Goal: Understand process/instructions: Learn how to perform a task or action

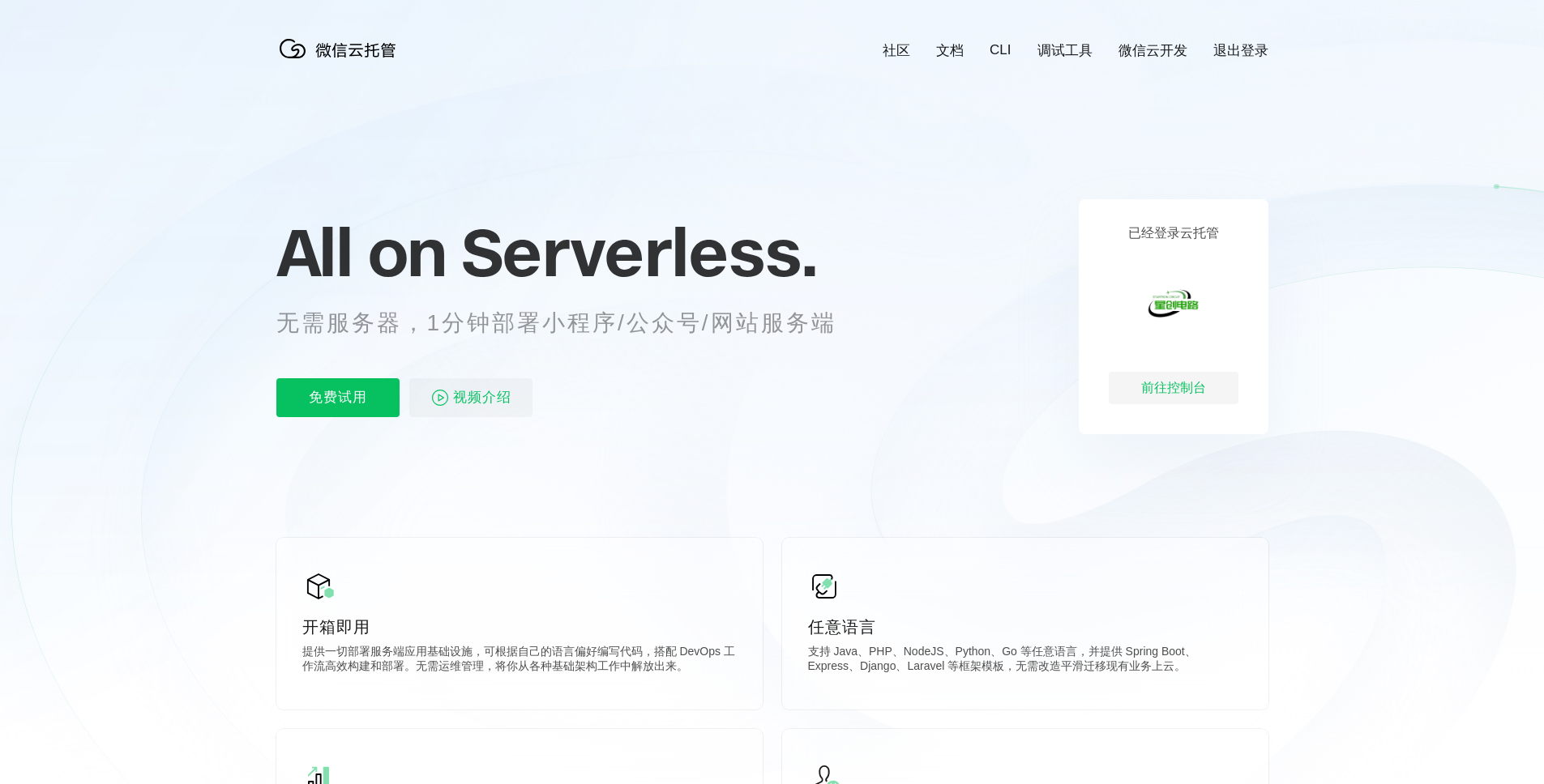
scroll to position [0, 2882]
drag, startPoint x: 820, startPoint y: 323, endPoint x: 450, endPoint y: 317, distance: 370.0
click at [456, 318] on p "无需服务器，1分钟部署小程序/公众号/网站服务端" at bounding box center [570, 323] width 590 height 32
click at [376, 246] on span "All on" at bounding box center [360, 251] width 169 height 81
drag, startPoint x: 367, startPoint y: 244, endPoint x: 503, endPoint y: 243, distance: 136.0
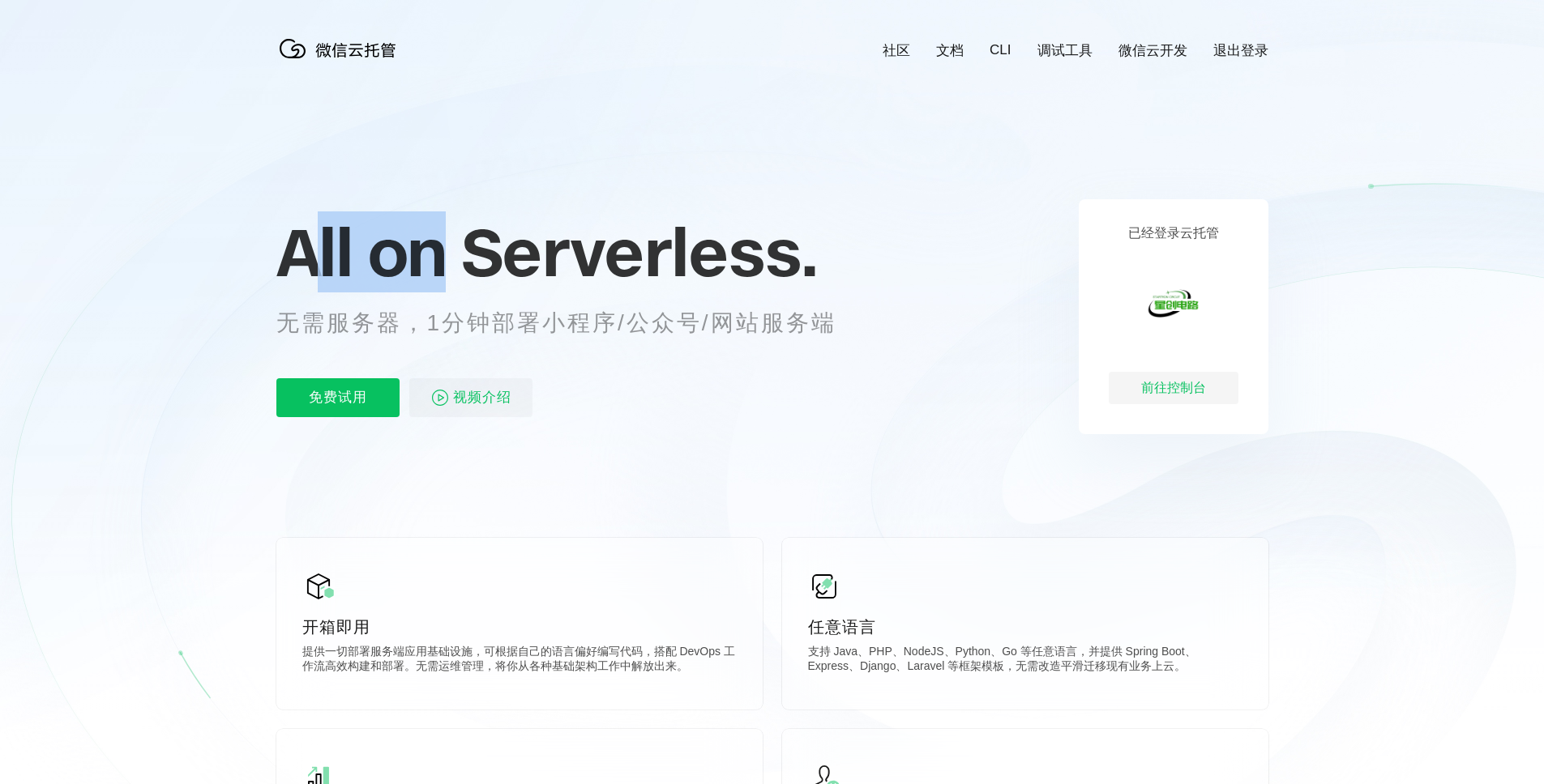
click at [478, 243] on p "All on Serverless." at bounding box center [576, 251] width 600 height 72
click at [511, 243] on span "Serverless." at bounding box center [639, 251] width 355 height 81
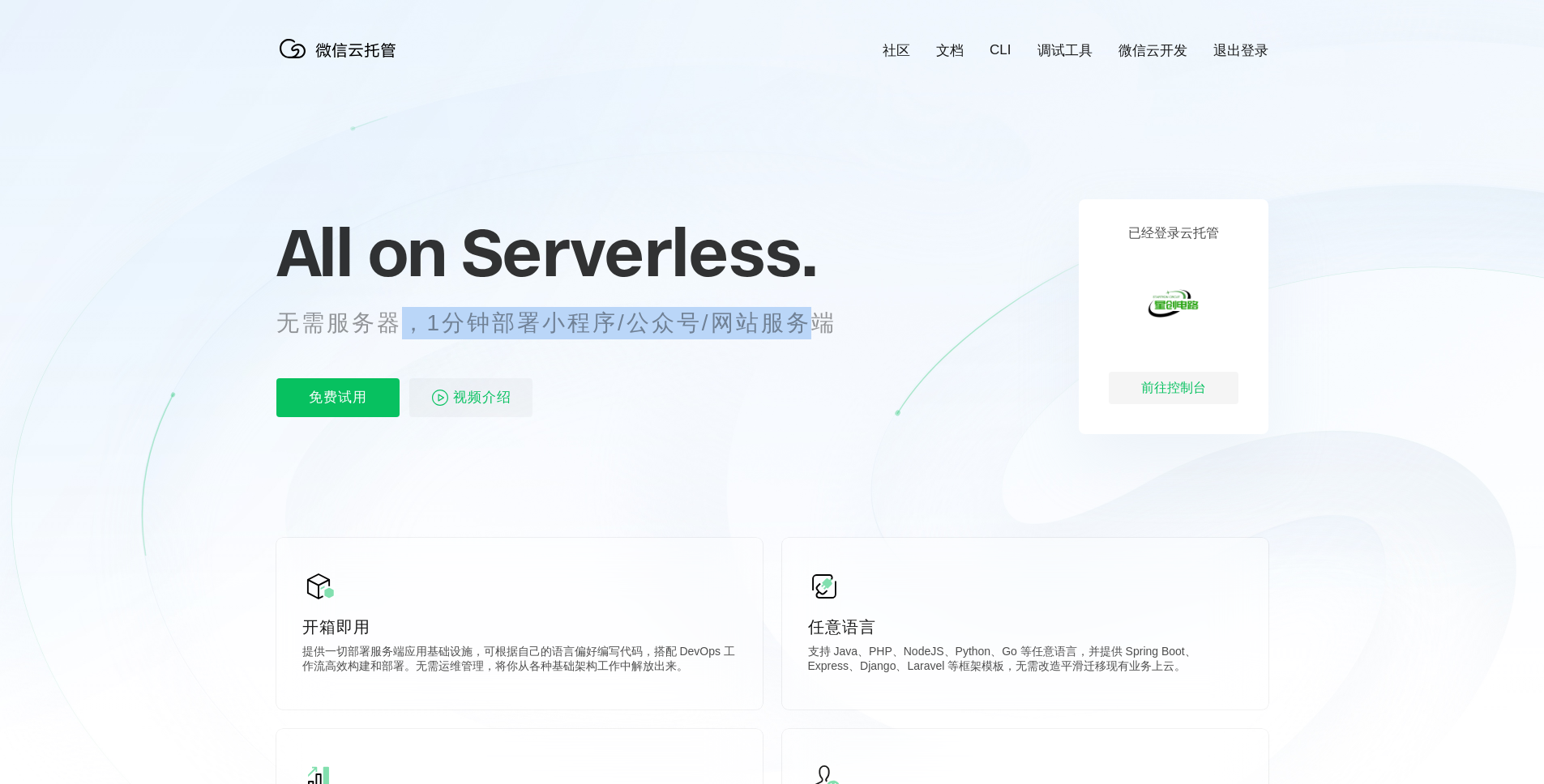
drag, startPoint x: 446, startPoint y: 327, endPoint x: 815, endPoint y: 316, distance: 369.2
click at [815, 316] on p "无需服务器，1分钟部署小程序/公众号/网站服务端" at bounding box center [570, 323] width 590 height 32
click at [758, 324] on p "无需服务器，1分钟部署小程序/公众号/网站服务端" at bounding box center [570, 323] width 590 height 32
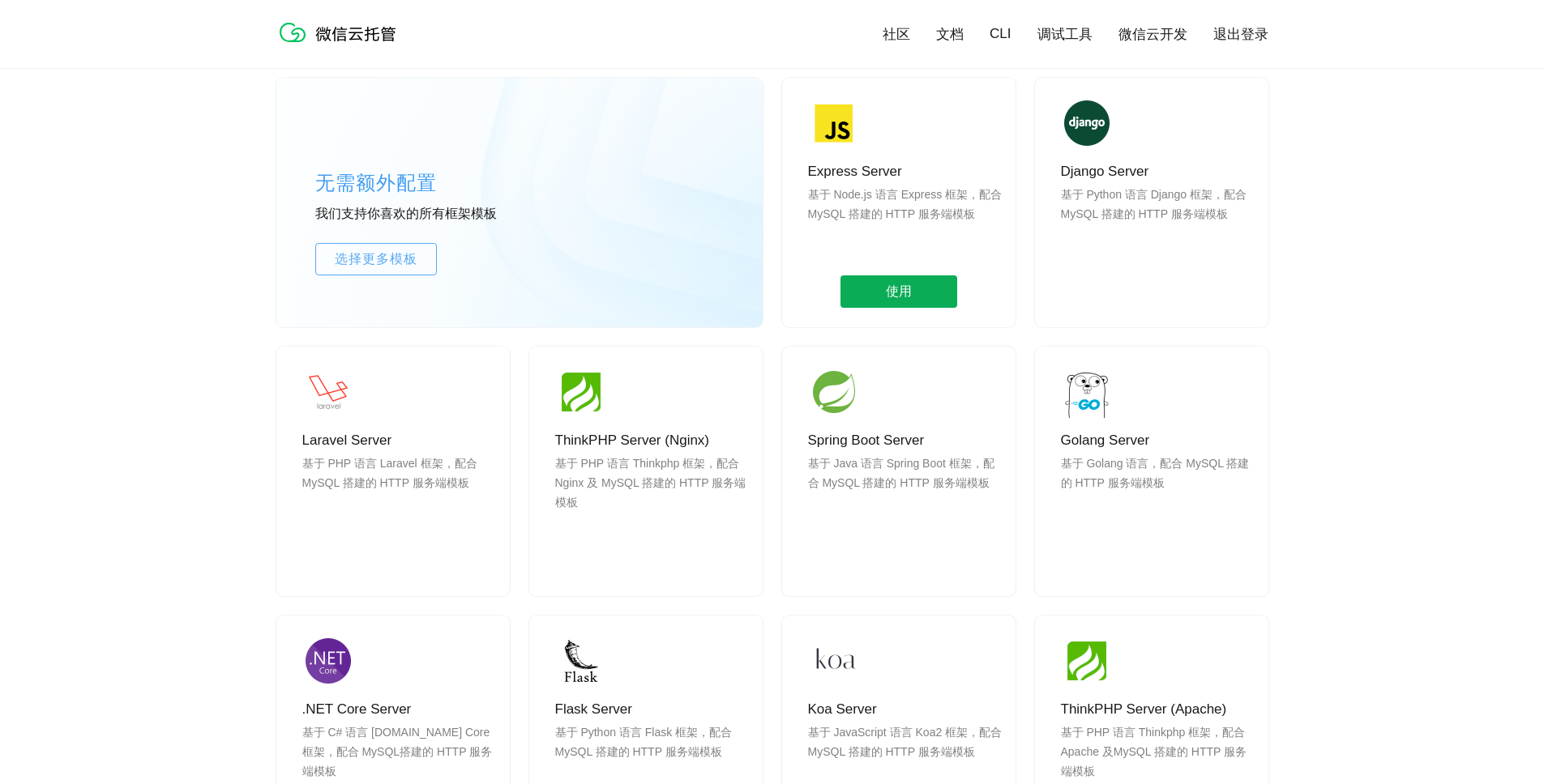
scroll to position [1527, 0]
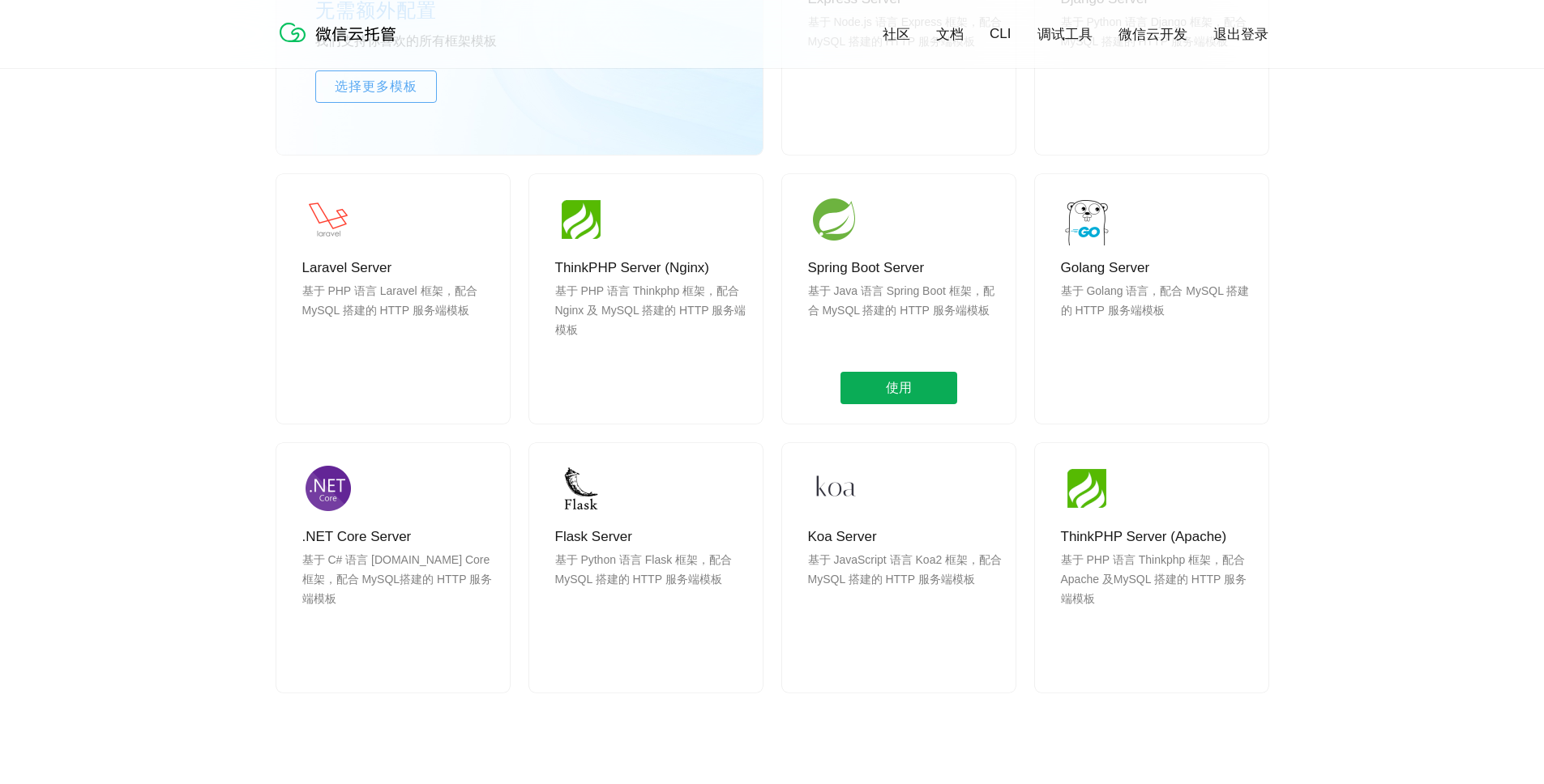
click at [872, 386] on span "使用" at bounding box center [898, 388] width 117 height 32
